Goal: Navigation & Orientation: Find specific page/section

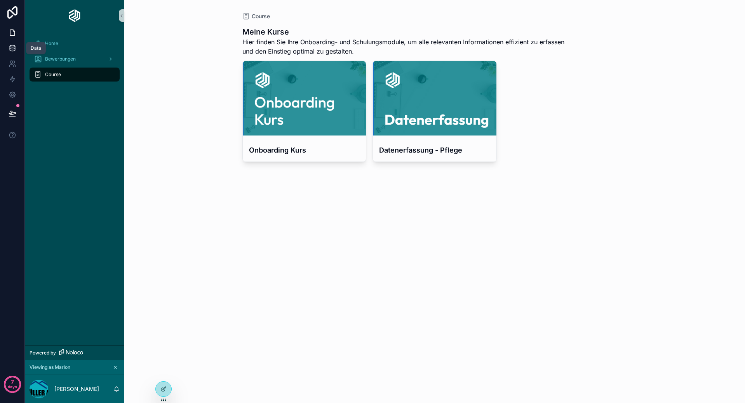
click at [10, 46] on icon at bounding box center [12, 47] width 5 height 3
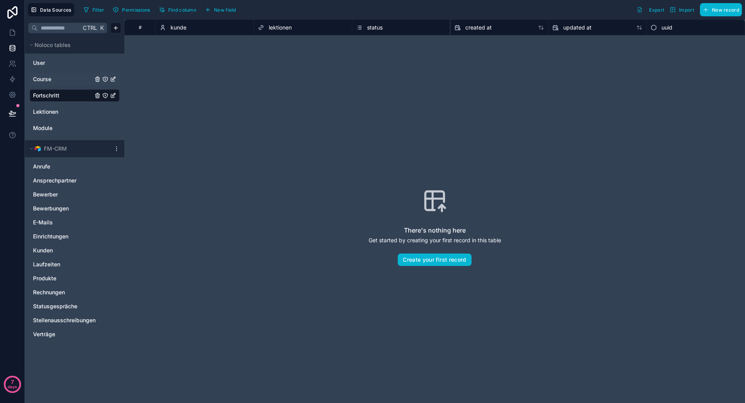
click at [62, 82] on link "Course" at bounding box center [63, 79] width 60 height 8
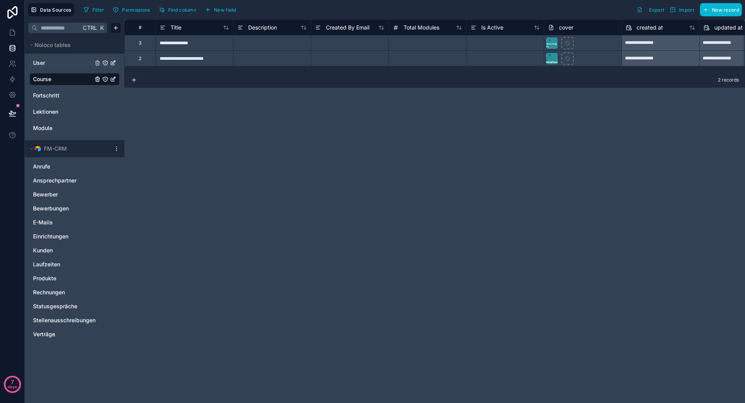
click at [52, 69] on div "User" at bounding box center [75, 63] width 90 height 12
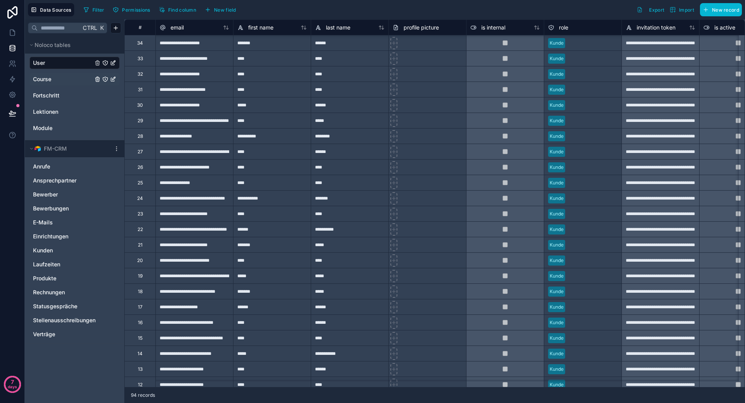
scroll to position [1114, 0]
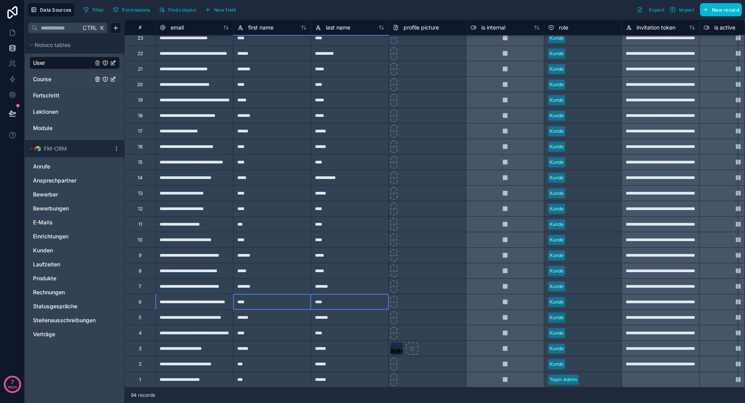
drag, startPoint x: 261, startPoint y: 298, endPoint x: 327, endPoint y: 302, distance: 66.5
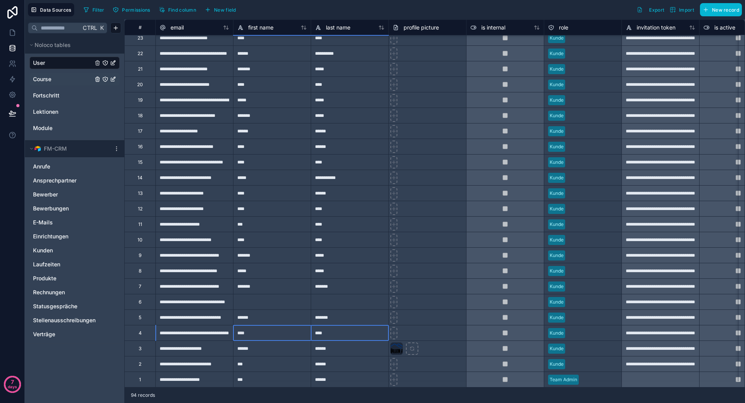
drag, startPoint x: 305, startPoint y: 328, endPoint x: 255, endPoint y: 327, distance: 50.1
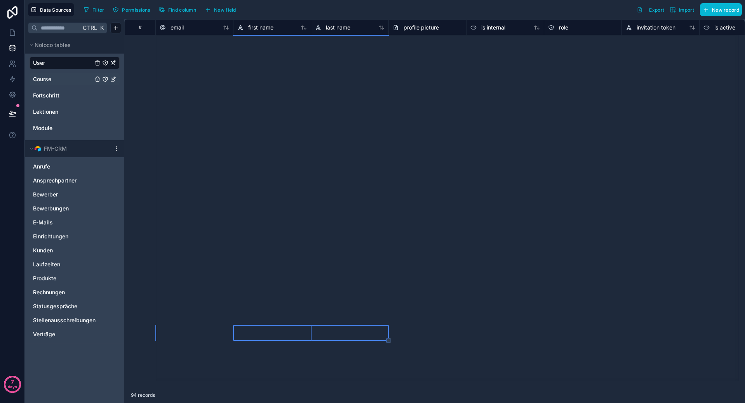
scroll to position [0, 0]
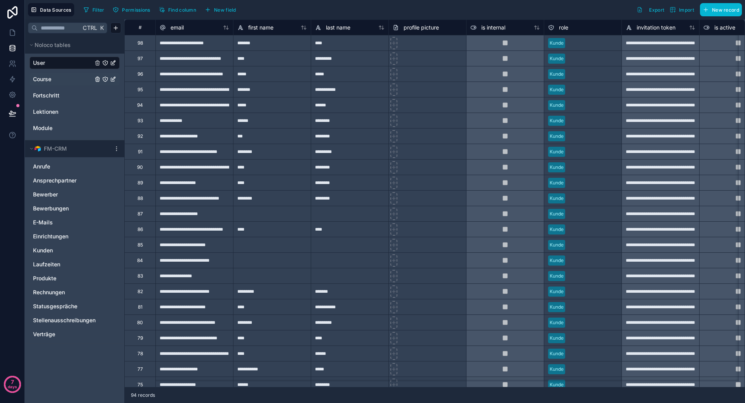
click at [37, 81] on span "Course" at bounding box center [42, 79] width 18 height 8
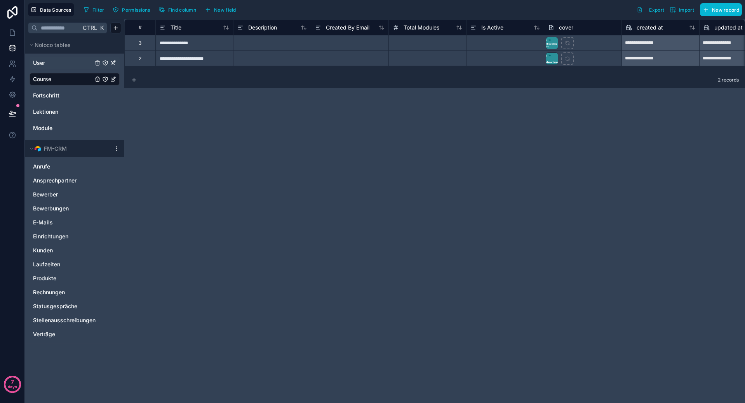
click at [44, 69] on div "User" at bounding box center [75, 63] width 90 height 12
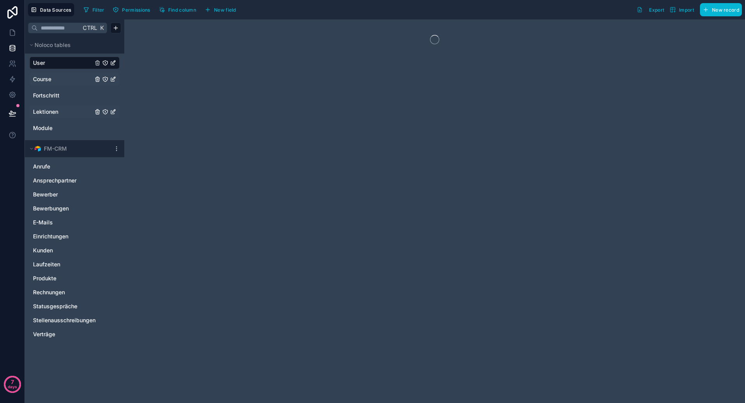
click at [44, 113] on span "Lektionen" at bounding box center [45, 112] width 25 height 8
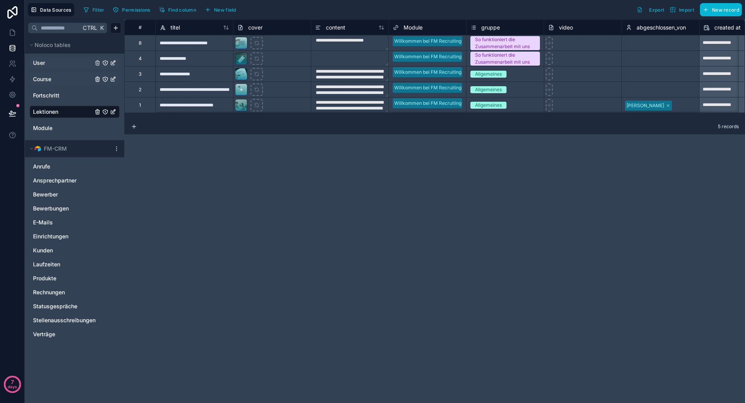
click at [52, 63] on link "User" at bounding box center [63, 63] width 60 height 8
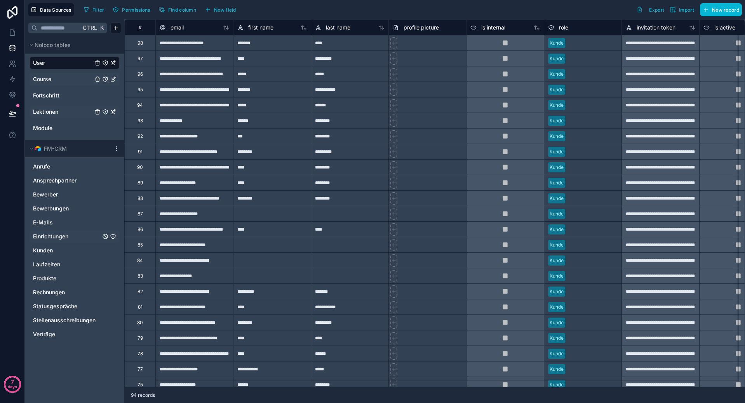
click at [54, 233] on span "Einrichtungen" at bounding box center [50, 237] width 35 height 8
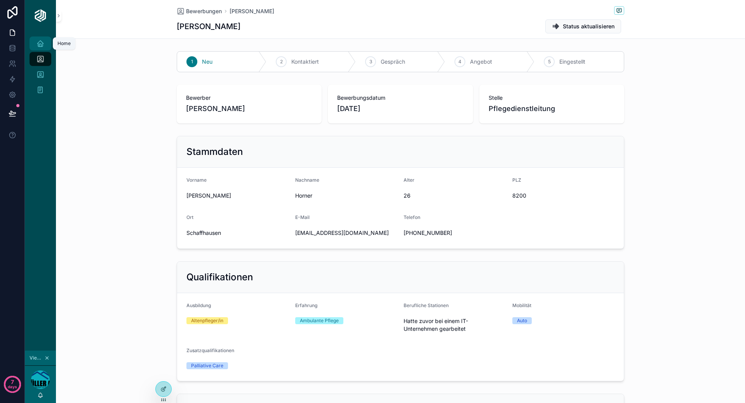
click at [45, 45] on div "Home" at bounding box center [40, 43] width 12 height 12
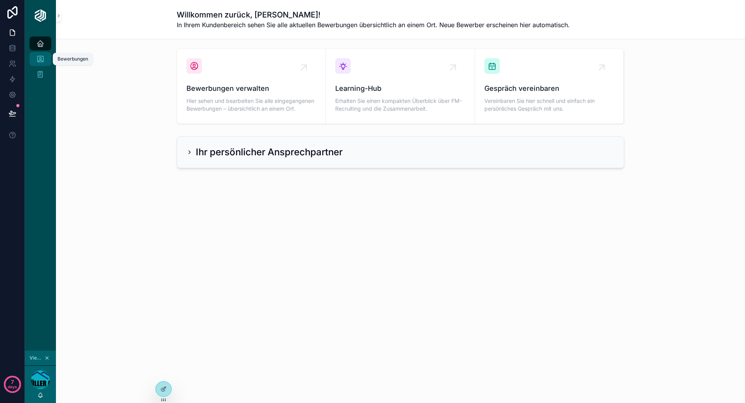
click at [38, 57] on icon "scrollable content" at bounding box center [40, 59] width 8 height 8
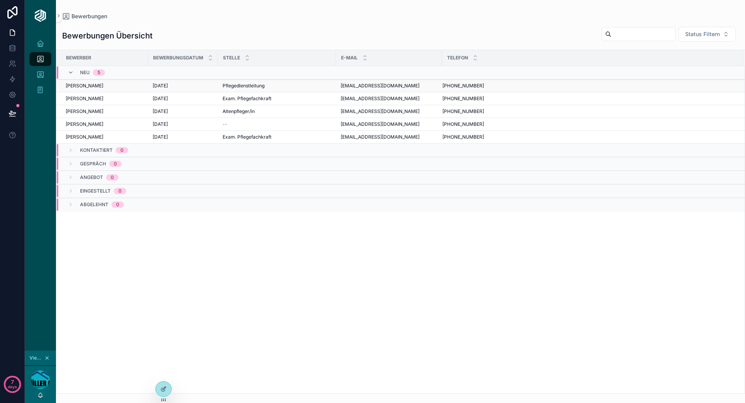
click at [106, 85] on div "[PERSON_NAME]" at bounding box center [105, 86] width 78 height 6
click at [273, 87] on div "Pflegedienstleitung Pflegedienstleitung" at bounding box center [276, 86] width 109 height 6
click at [163, 372] on icon at bounding box center [163, 372] width 6 height 6
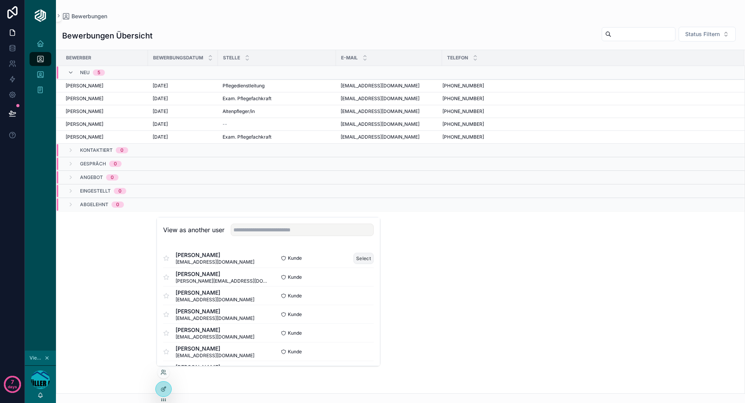
click at [353, 258] on button "Select" at bounding box center [363, 258] width 20 height 11
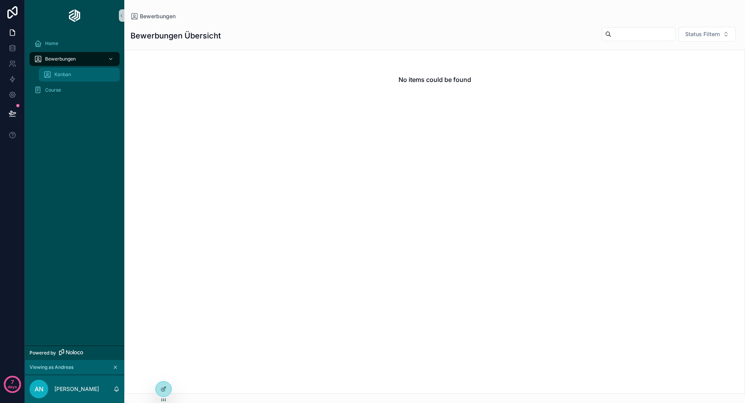
click at [74, 77] on div "Kanban" at bounding box center [78, 74] width 71 height 12
click at [166, 373] on icon at bounding box center [163, 372] width 6 height 6
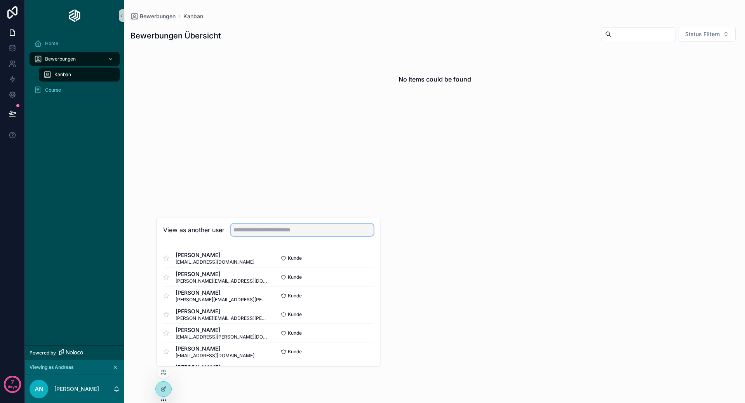
click at [285, 225] on input "text" at bounding box center [302, 230] width 143 height 12
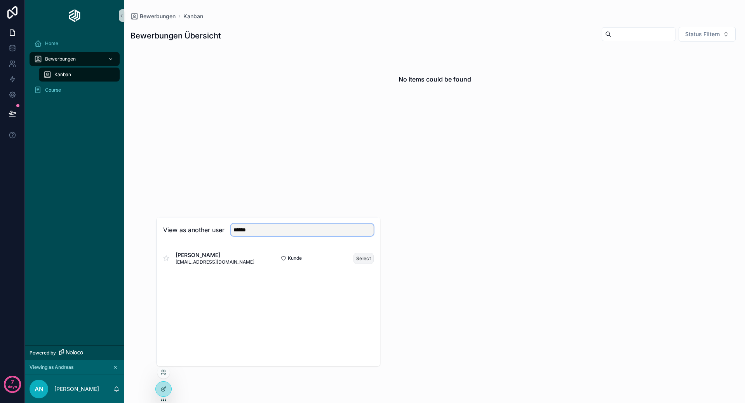
type input "******"
click at [365, 257] on button "Select" at bounding box center [363, 258] width 20 height 11
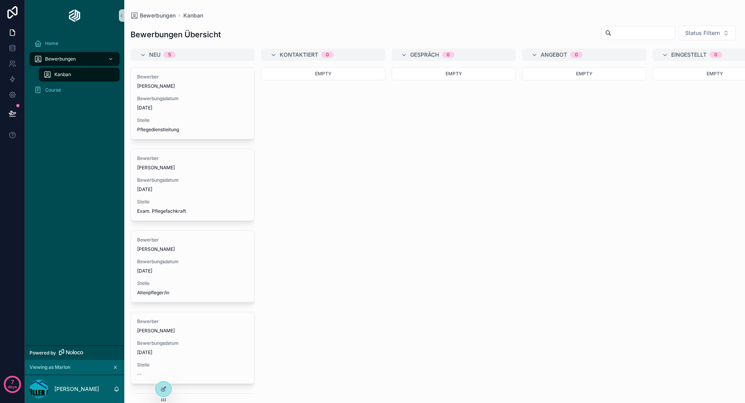
click at [65, 75] on span "Kanban" at bounding box center [62, 74] width 17 height 6
click at [66, 77] on span "Kanban" at bounding box center [62, 74] width 17 height 6
click at [72, 59] on span "Bewerbungen" at bounding box center [60, 59] width 31 height 6
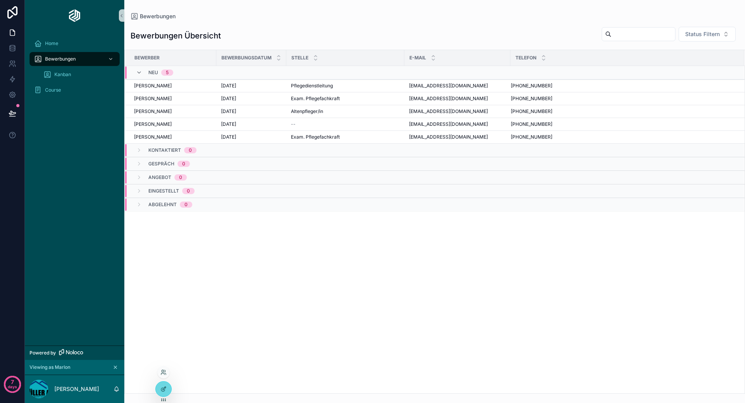
click at [159, 381] on div at bounding box center [163, 374] width 12 height 16
click at [162, 387] on icon at bounding box center [163, 389] width 6 height 6
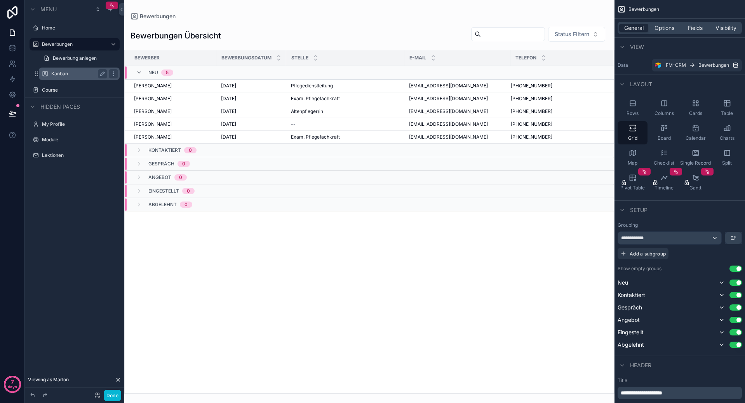
click at [61, 75] on label "Kanban" at bounding box center [77, 74] width 53 height 6
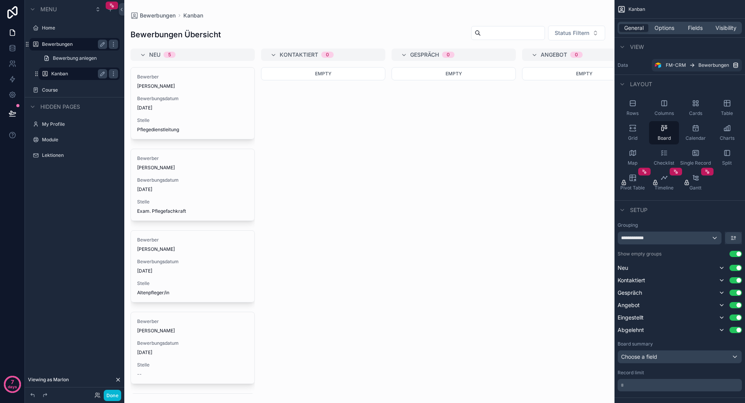
click at [69, 43] on label "Bewerbungen" at bounding box center [73, 44] width 62 height 6
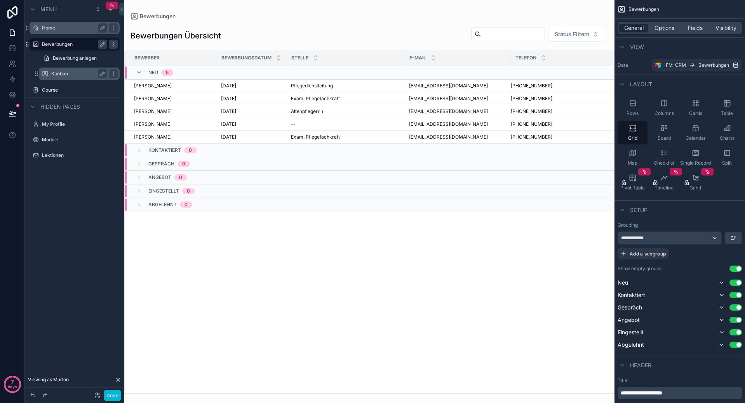
click at [67, 28] on label "Home" at bounding box center [73, 28] width 62 height 6
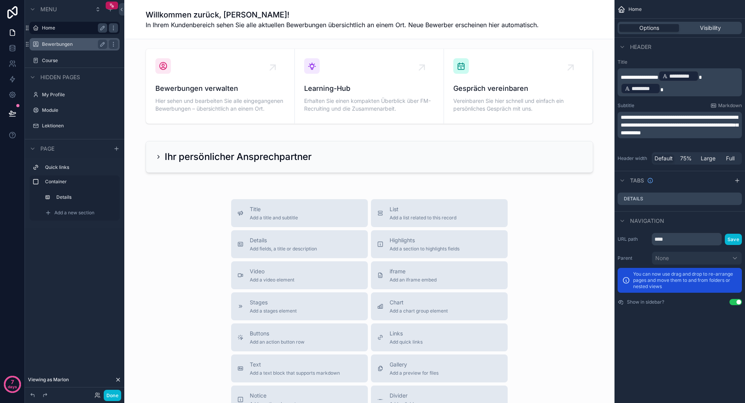
click at [71, 44] on label "Bewerbungen" at bounding box center [73, 44] width 62 height 6
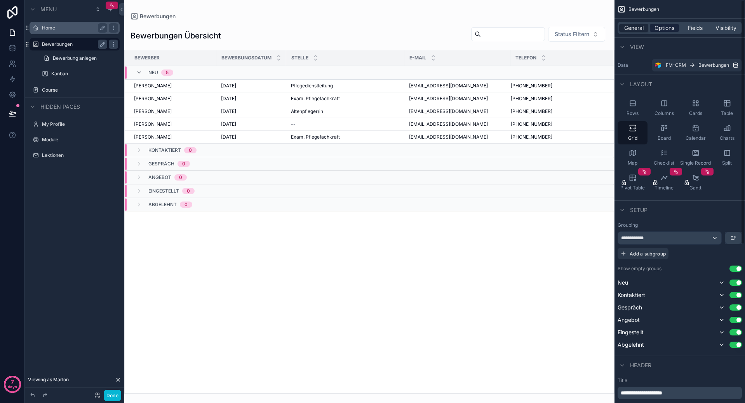
click at [671, 24] on span "Options" at bounding box center [664, 28] width 20 height 8
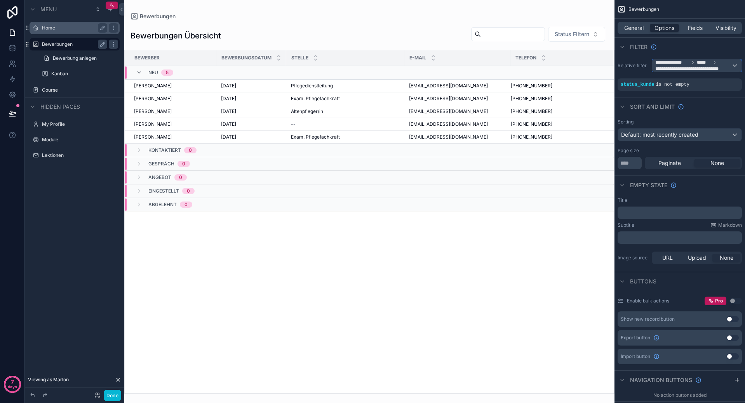
click at [736, 62] on div "**********" at bounding box center [696, 65] width 89 height 12
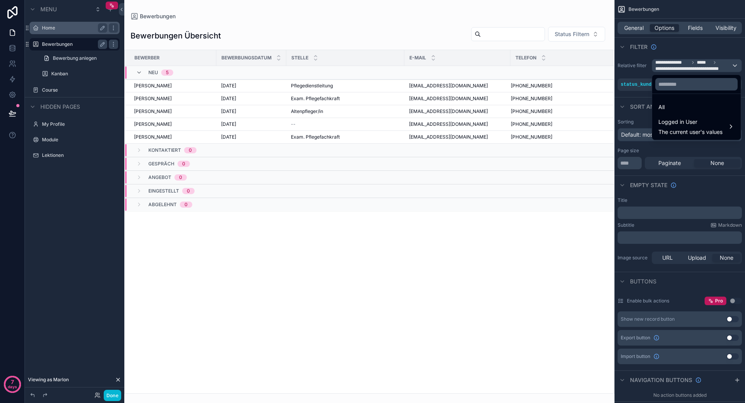
click at [736, 62] on div "scrollable content" at bounding box center [372, 201] width 745 height 403
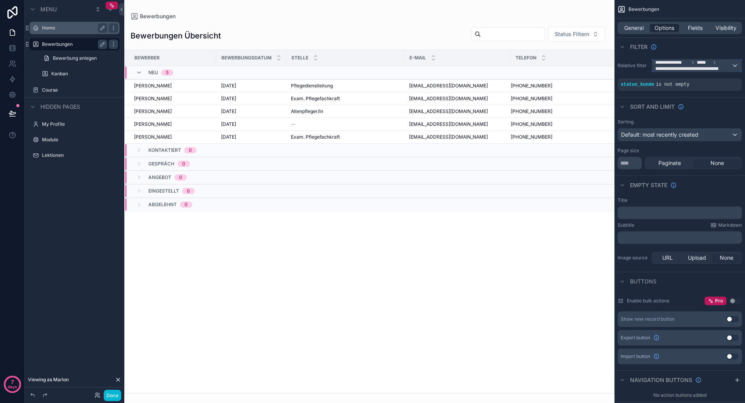
click at [736, 63] on div "**********" at bounding box center [696, 65] width 89 height 12
click at [728, 125] on div "Logged in User The current user's values" at bounding box center [696, 126] width 76 height 19
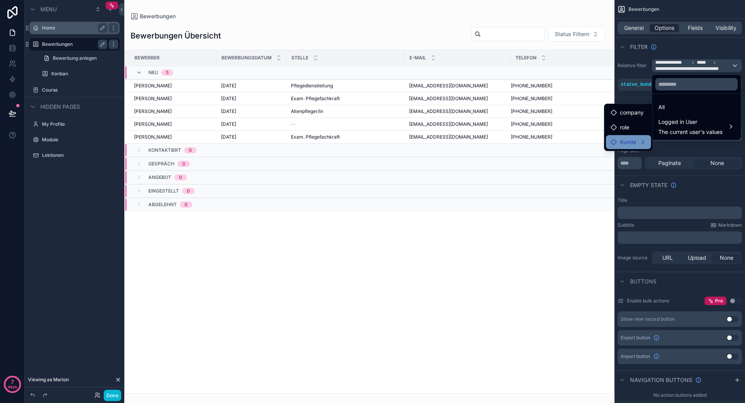
click at [646, 139] on div "Kunde" at bounding box center [628, 142] width 45 height 14
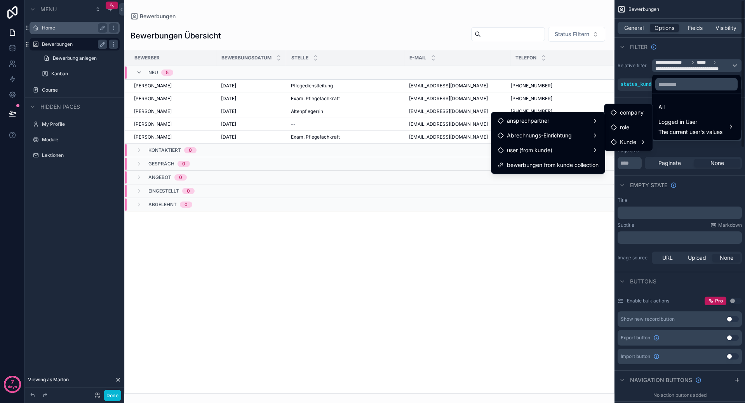
click at [684, 147] on div "scrollable content" at bounding box center [372, 201] width 745 height 403
